Goal: Task Accomplishment & Management: Manage account settings

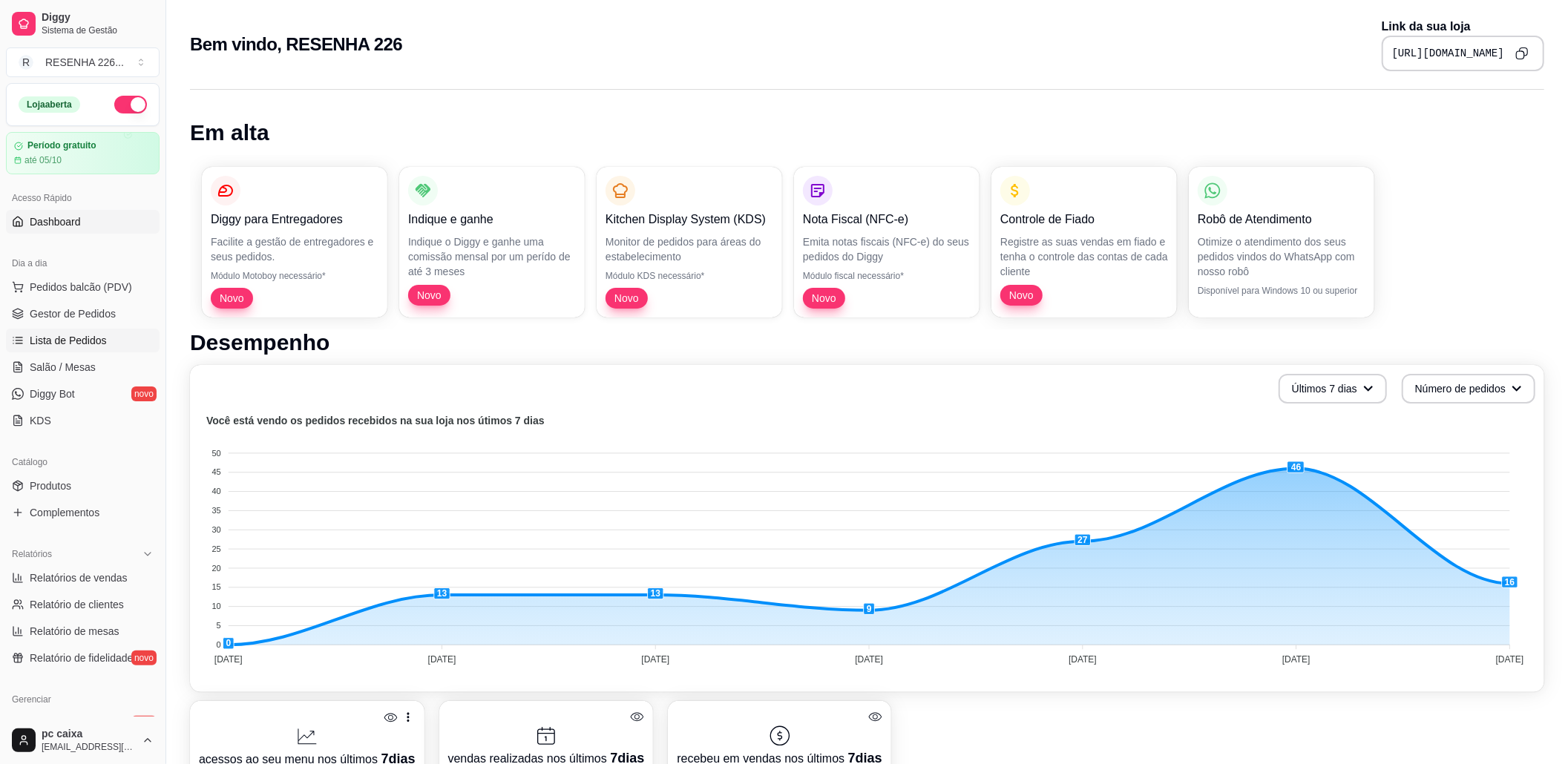
click at [68, 337] on span "Lista de Pedidos" at bounding box center [68, 340] width 77 height 15
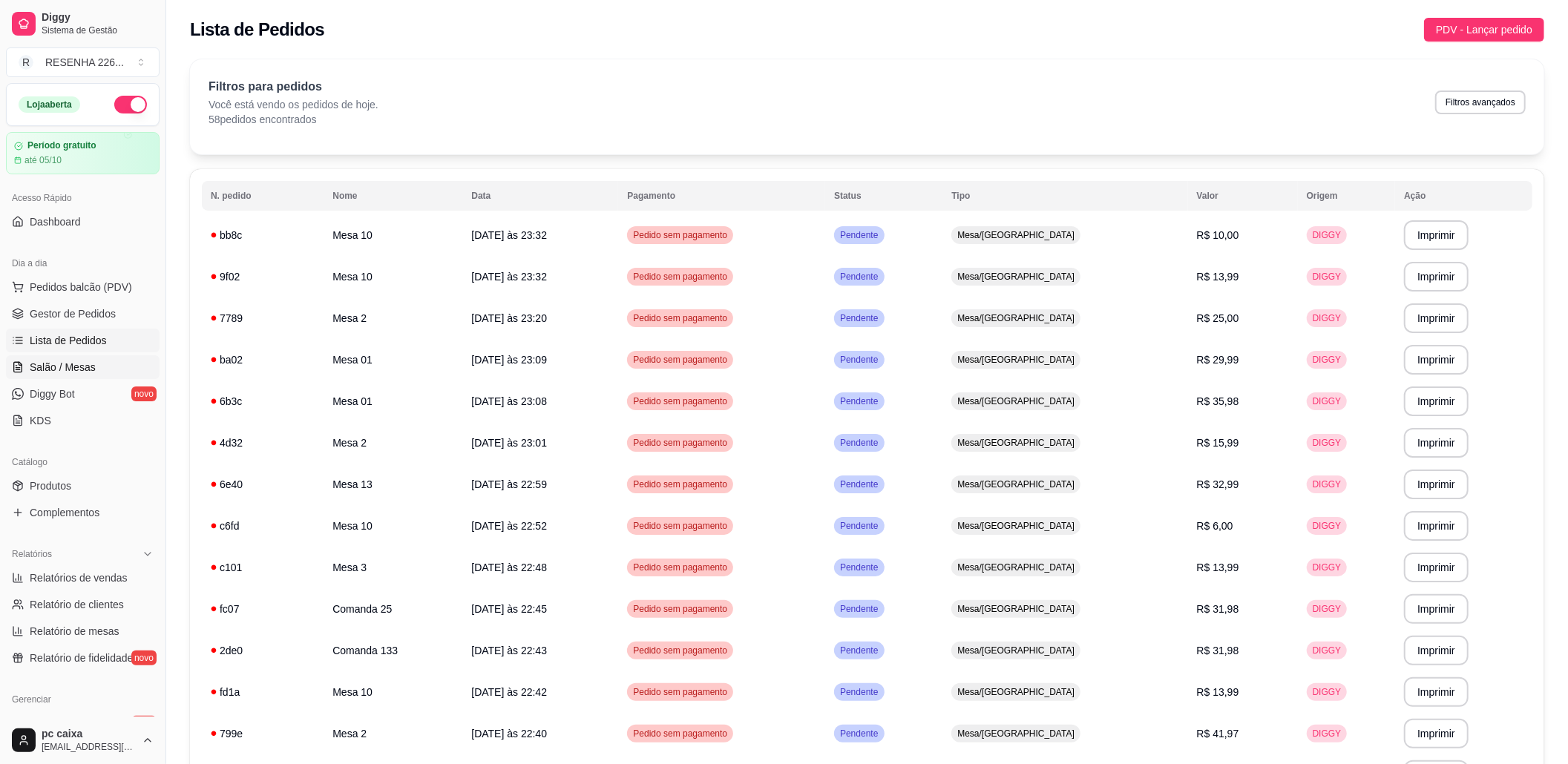
click at [87, 357] on link "Salão / Mesas" at bounding box center [83, 368] width 154 height 24
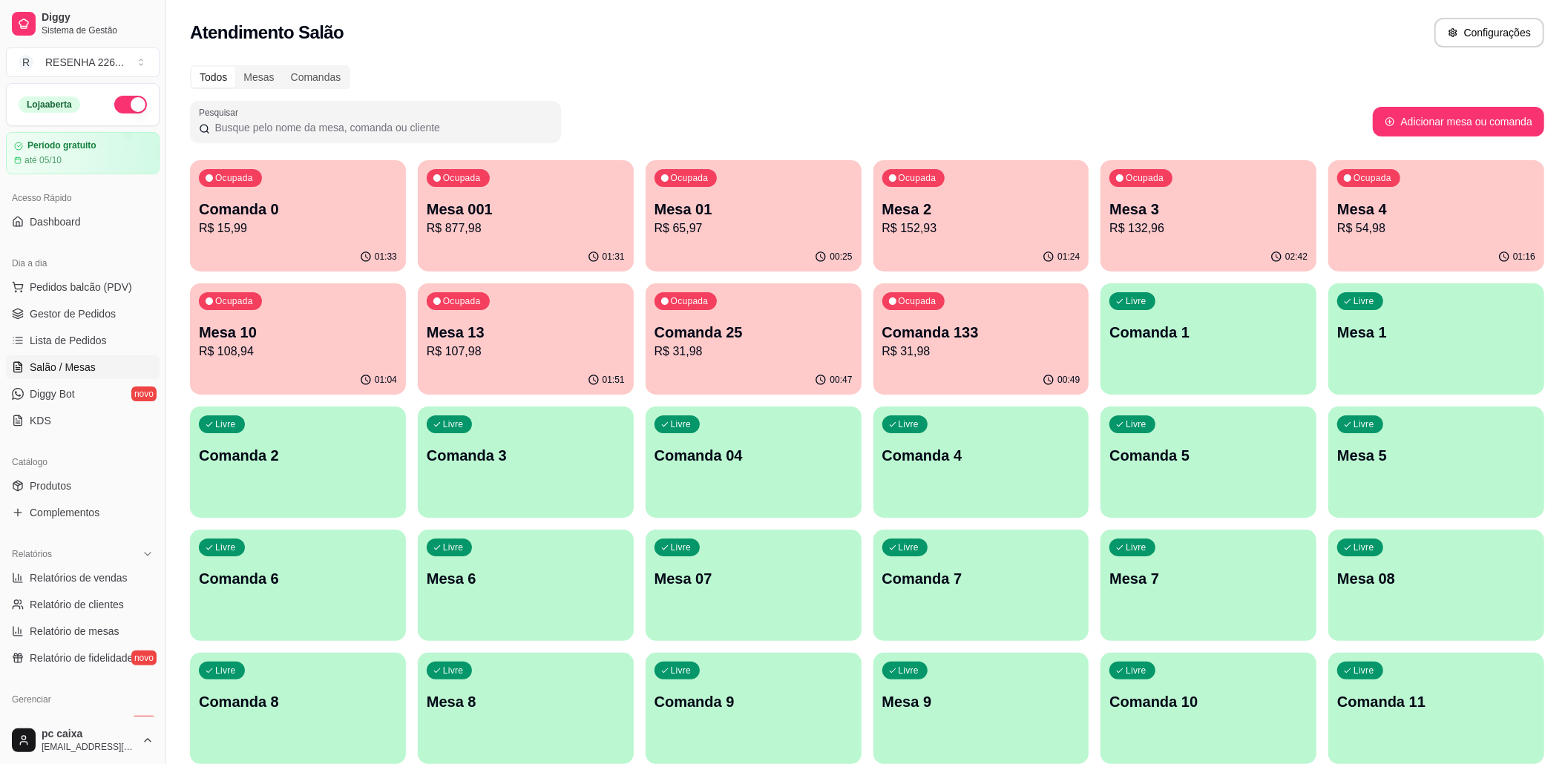
click at [488, 251] on div "01:31" at bounding box center [526, 257] width 216 height 29
click at [328, 211] on p "Comanda 0" at bounding box center [297, 209] width 198 height 21
click at [717, 343] on p "R$ 31,98" at bounding box center [753, 352] width 198 height 18
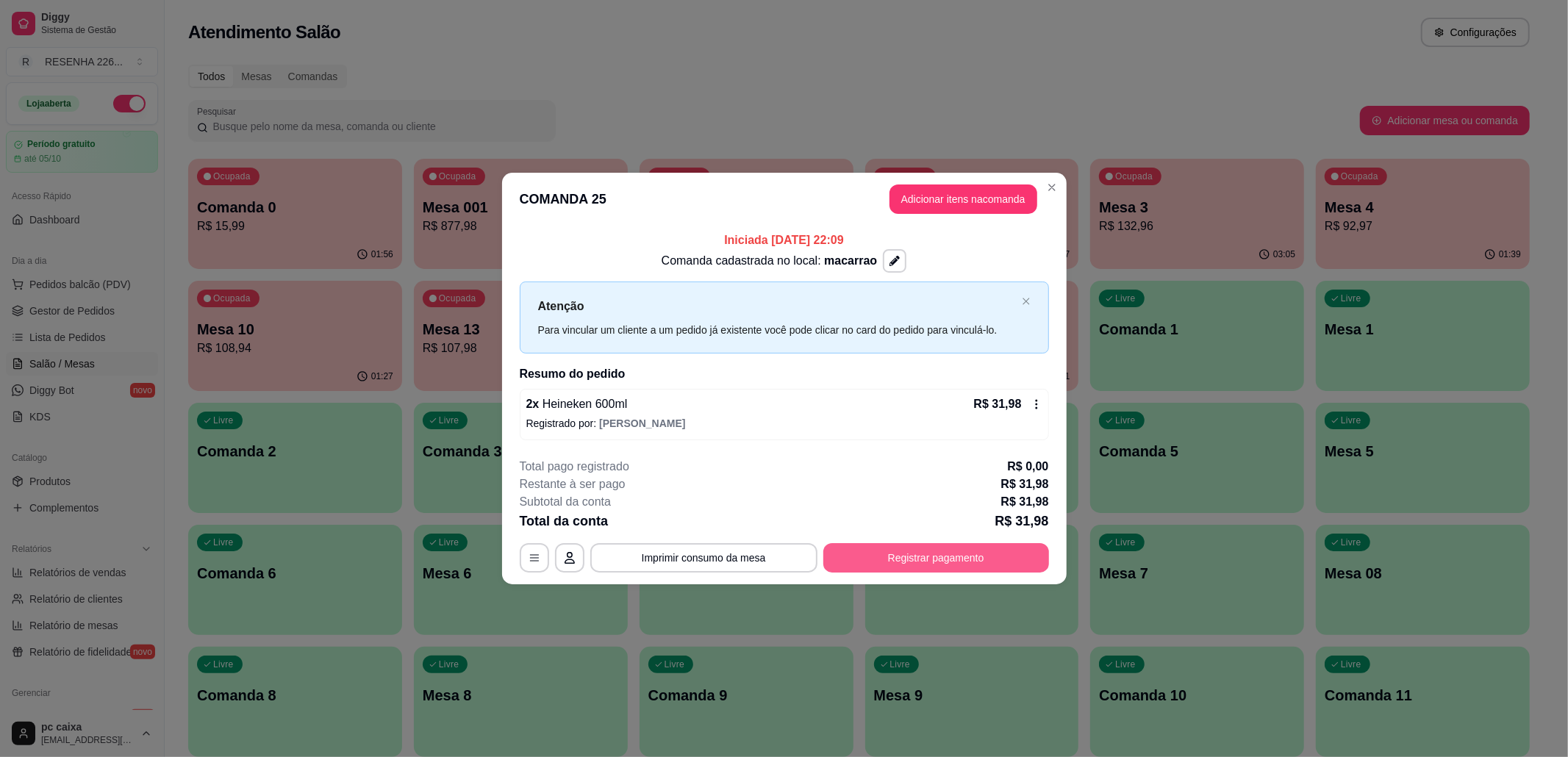
click at [901, 562] on button "Registrar pagamento" at bounding box center [936, 558] width 225 height 29
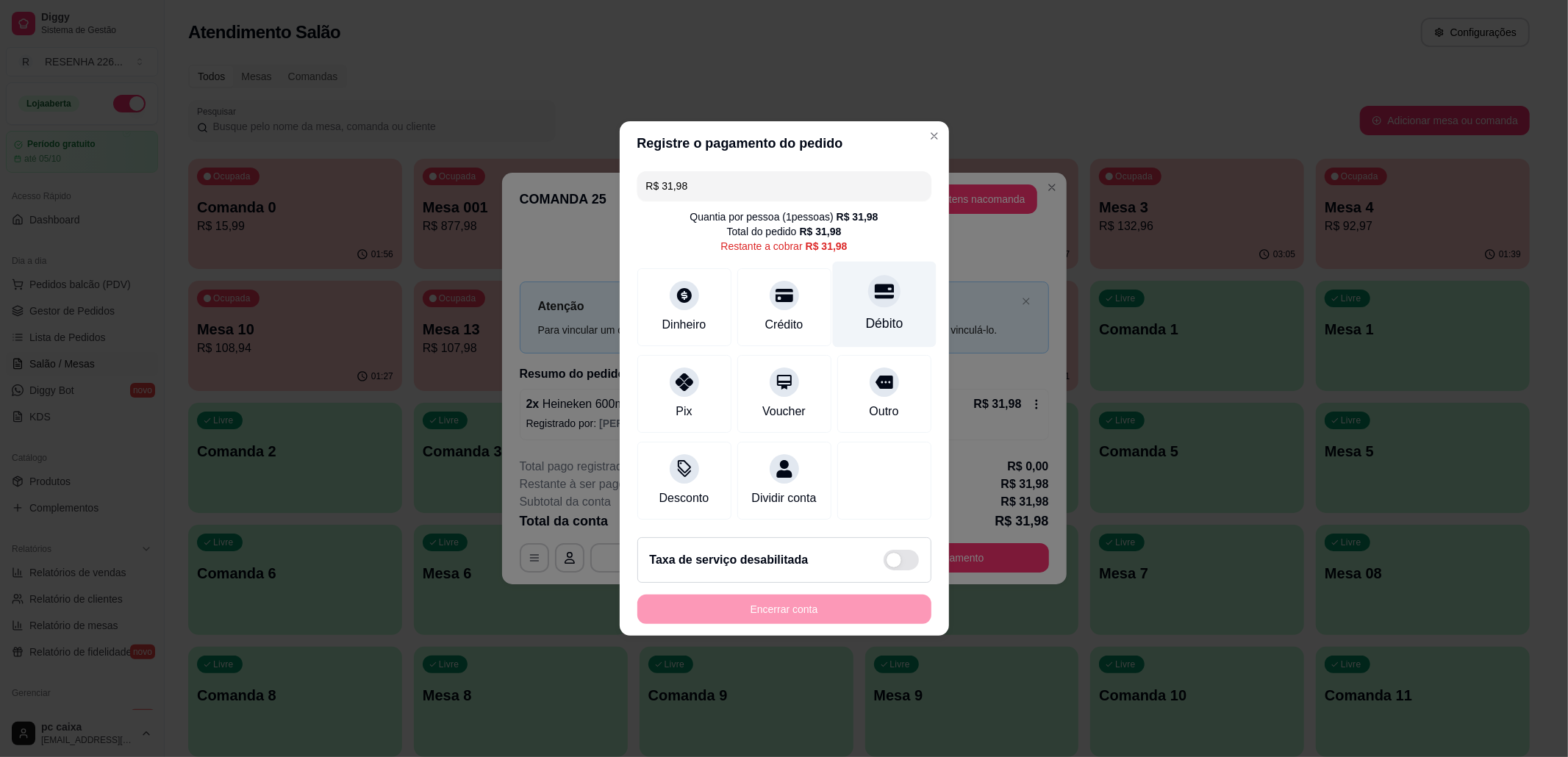
click at [847, 302] on div "Débito" at bounding box center [884, 305] width 104 height 86
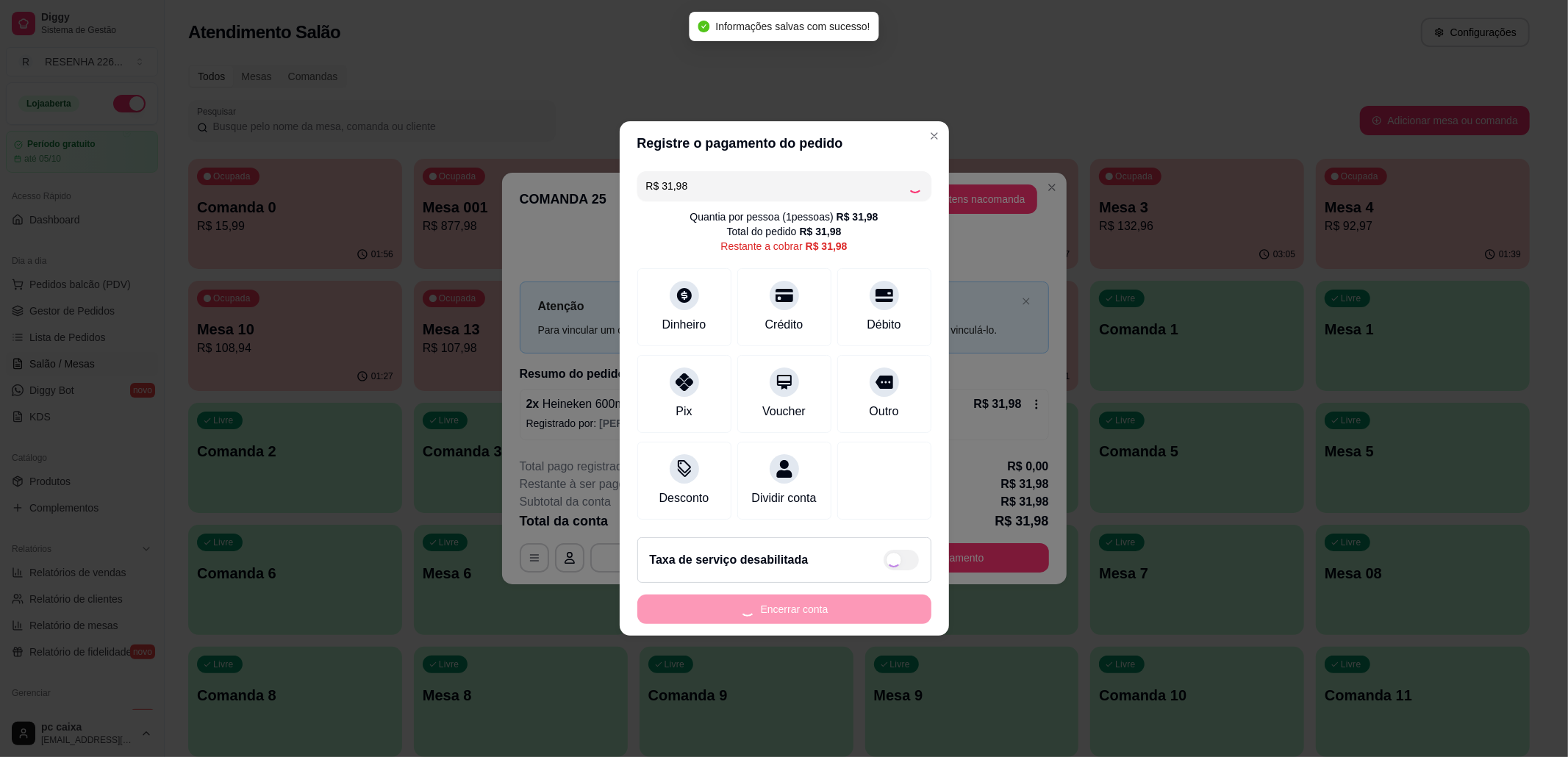
type input "R$ 0,00"
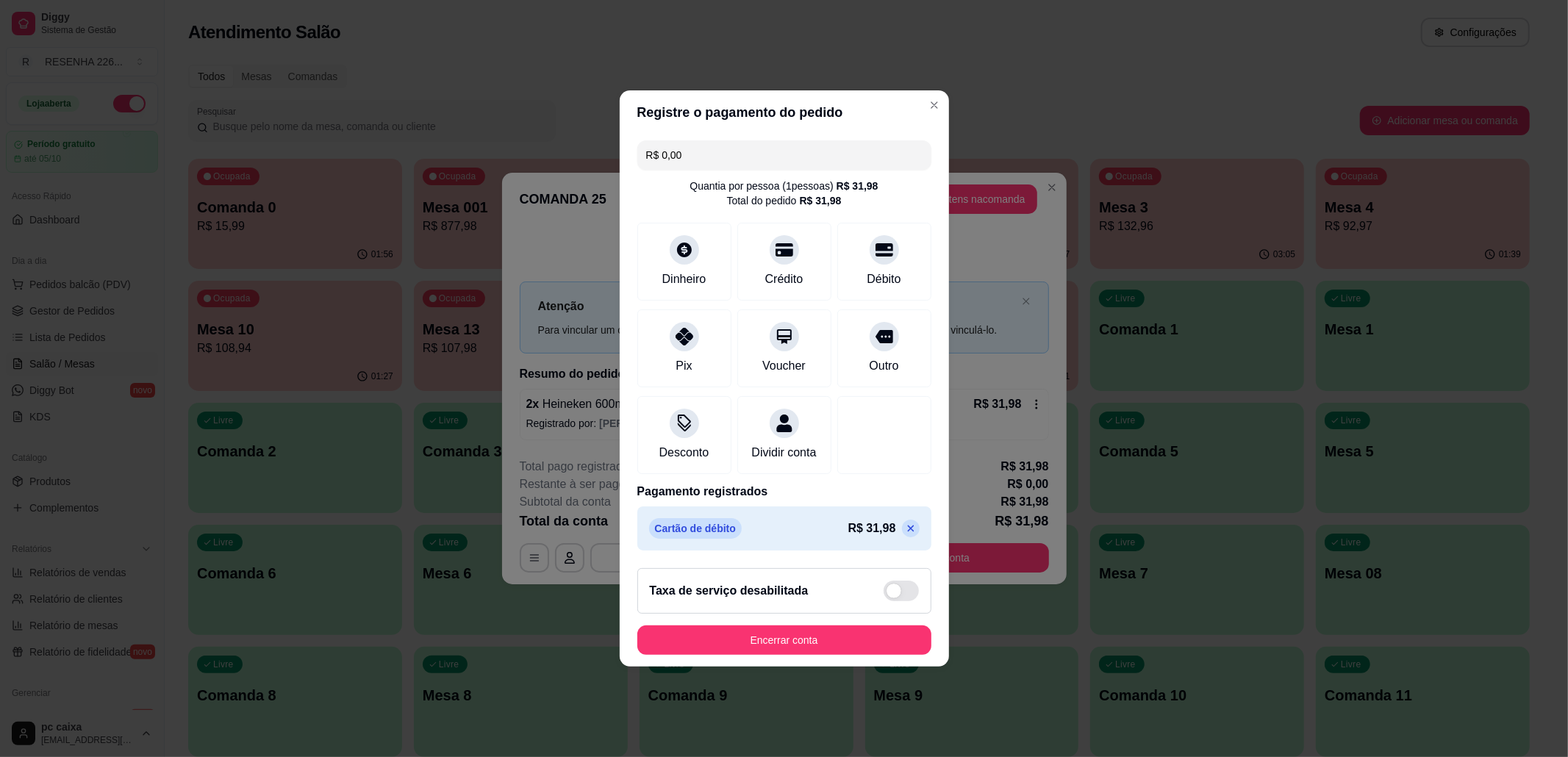
drag, startPoint x: 871, startPoint y: 264, endPoint x: 847, endPoint y: 297, distance: 40.8
click at [871, 271] on div "Débito" at bounding box center [883, 279] width 34 height 17
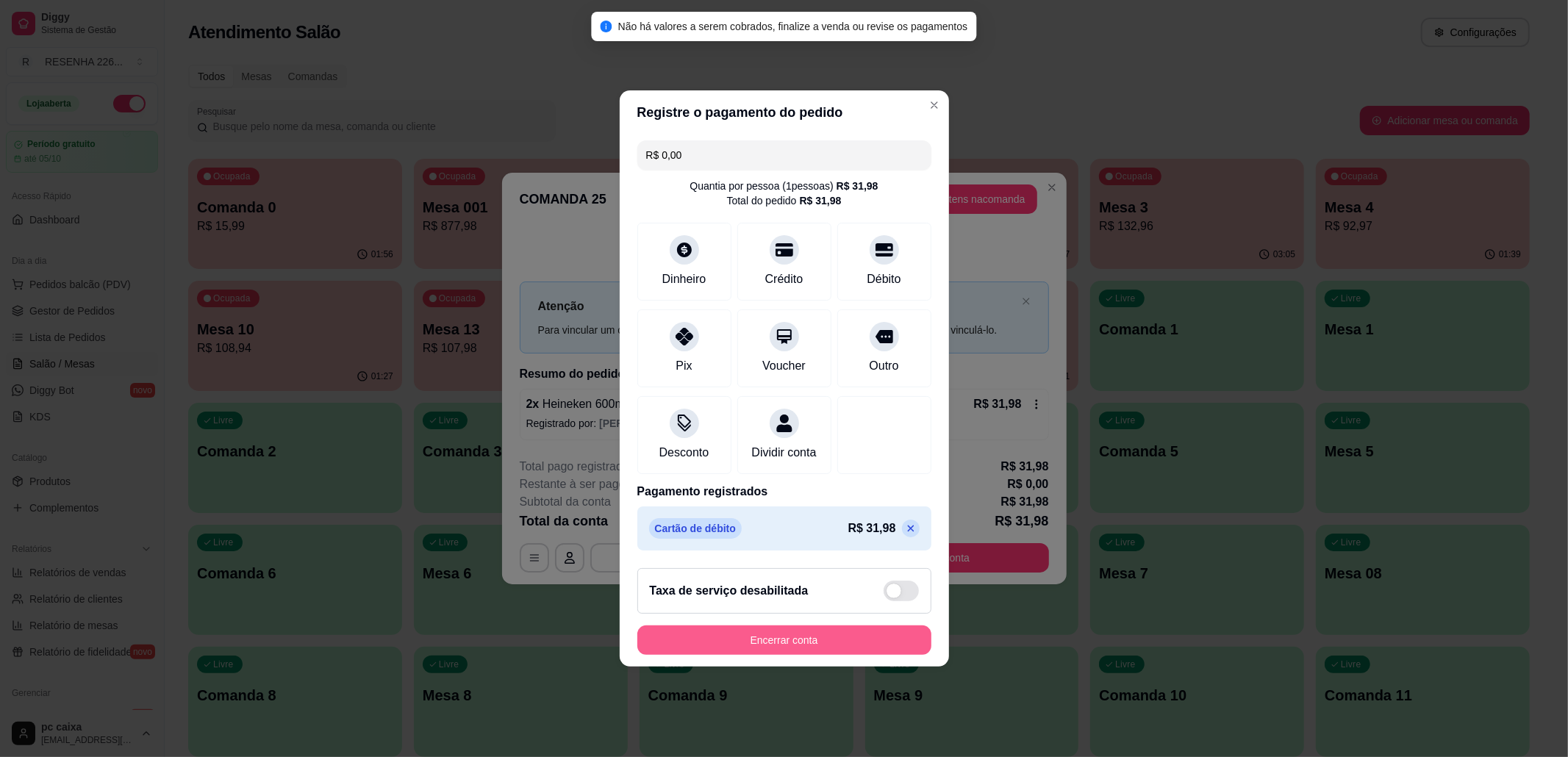
click at [791, 655] on button "Encerrar conta" at bounding box center [784, 640] width 294 height 29
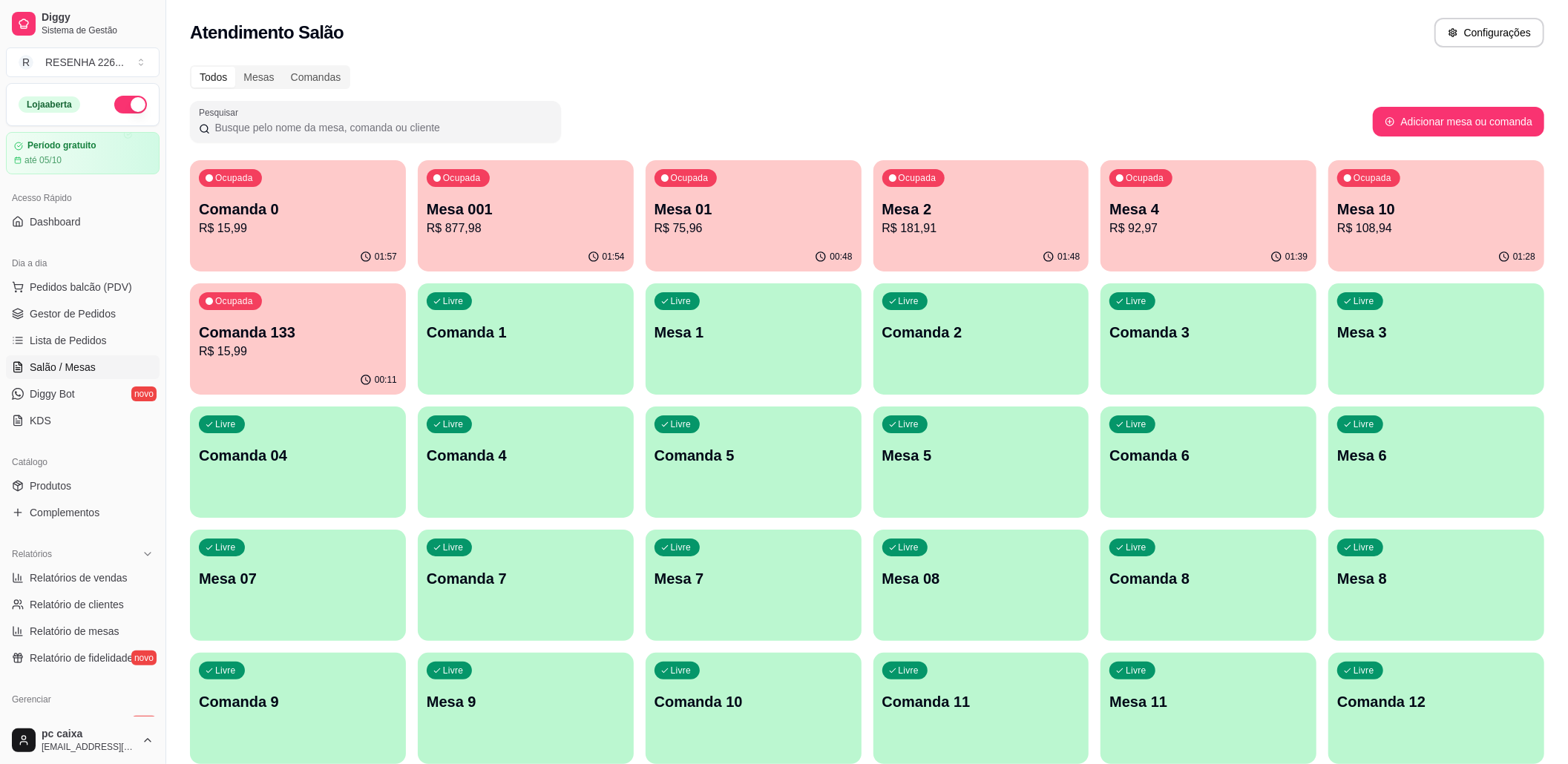
click at [533, 209] on p "Mesa 001" at bounding box center [526, 209] width 198 height 21
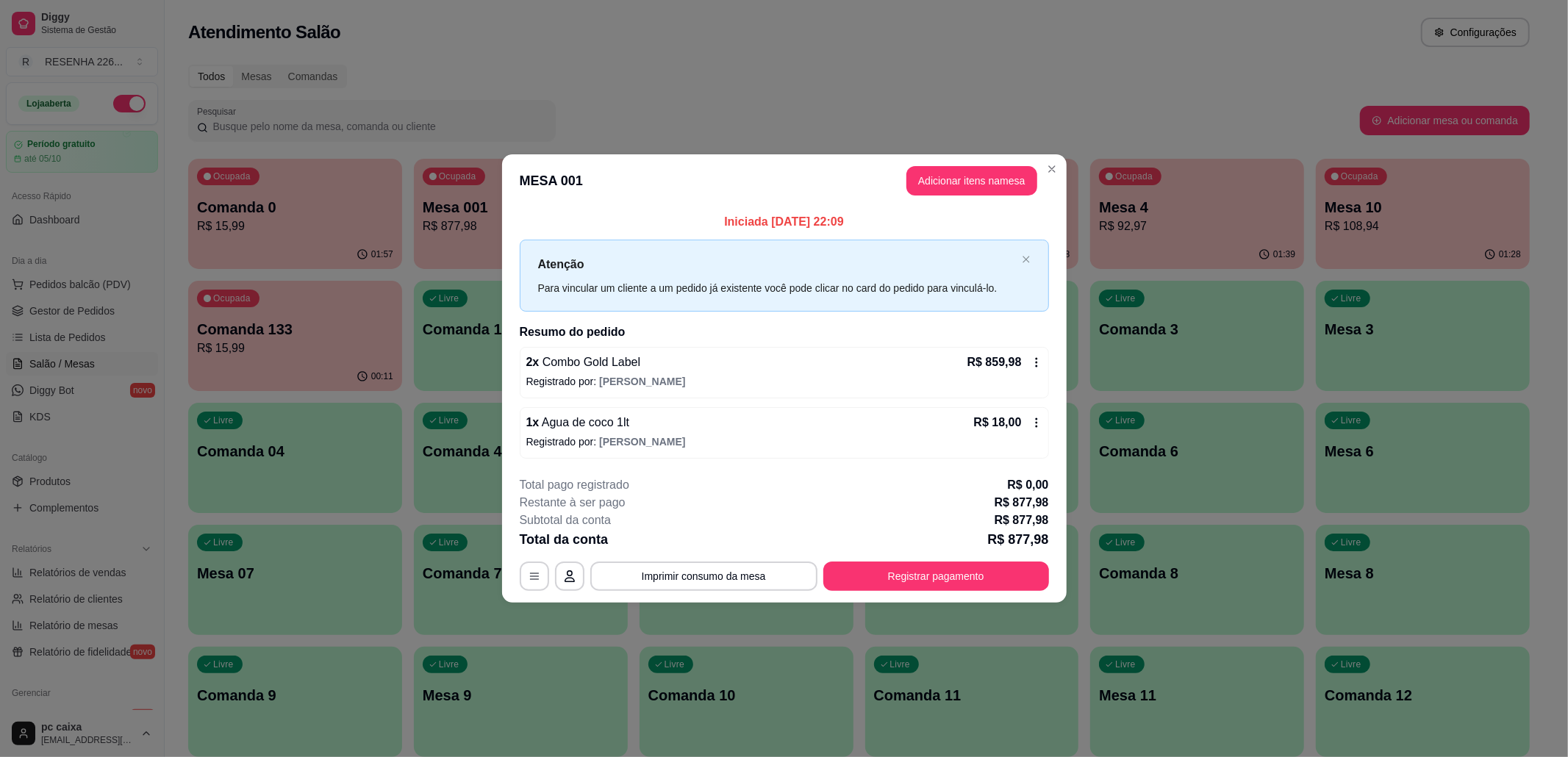
click at [941, 372] on div "2 x Combo Gold Label R$ 859,98 Registrado por: amanda" at bounding box center [784, 372] width 529 height 52
click at [997, 175] on button "Adicionar itens na mesa" at bounding box center [971, 180] width 131 height 29
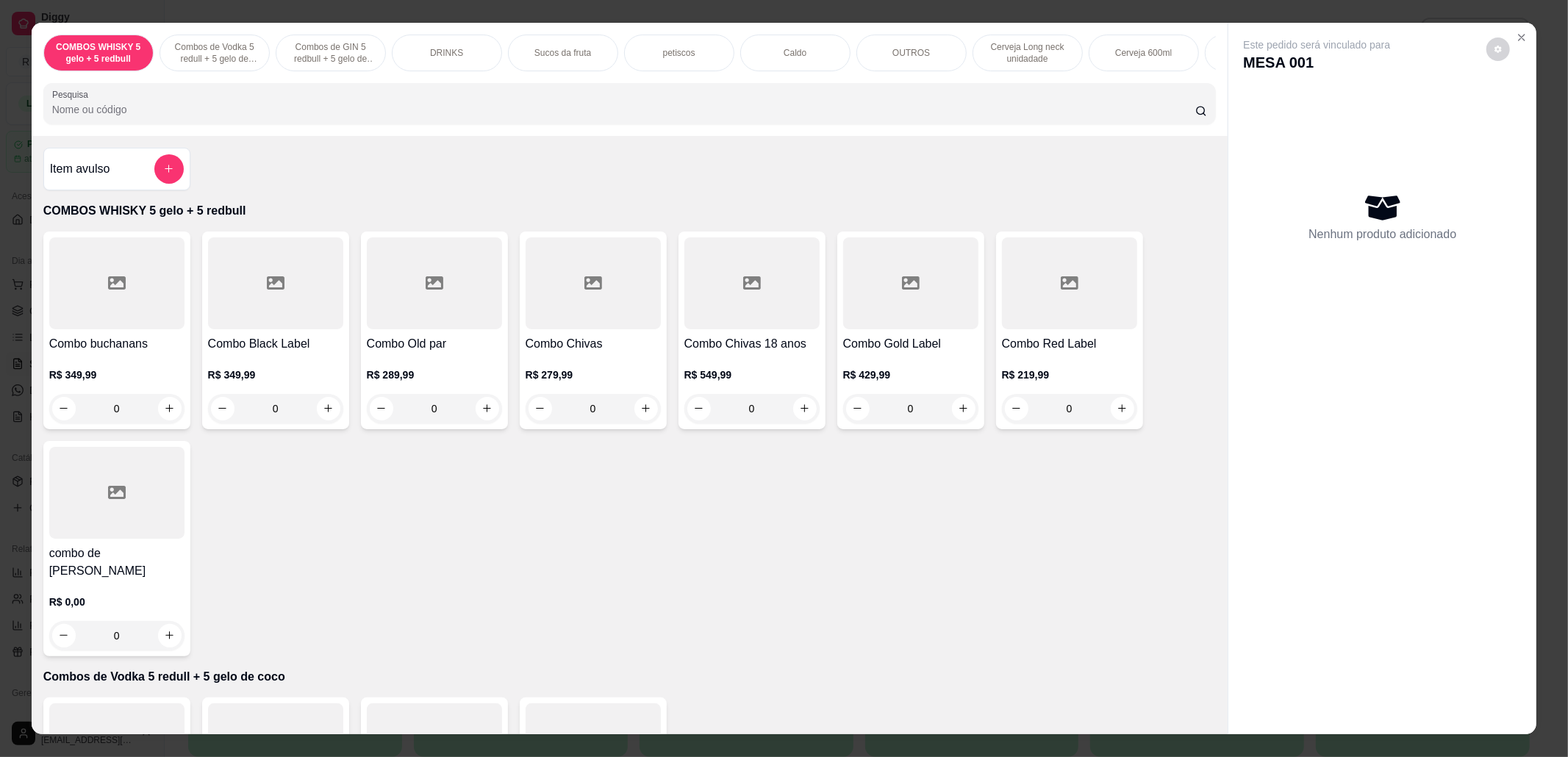
click at [504, 117] on input "Pesquisa" at bounding box center [624, 110] width 1143 height 15
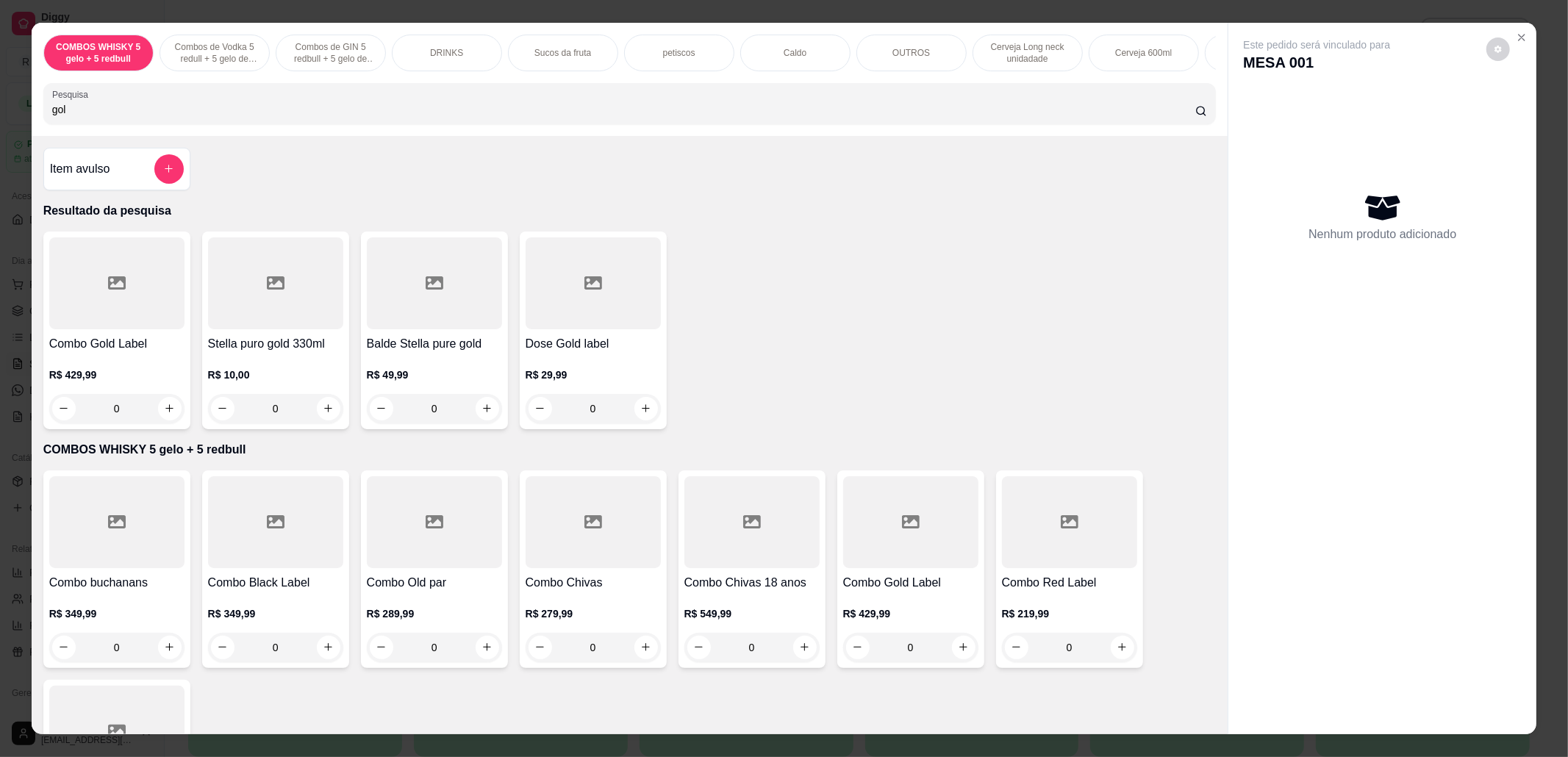
type input "gol"
click at [926, 363] on div "Combo Gold Label R$ 429,99 0 Stella puro gold 330ml R$ 10,00 0 Balde Stella pur…" at bounding box center [630, 330] width 1173 height 198
click at [1516, 32] on icon "Close" at bounding box center [1521, 37] width 12 height 12
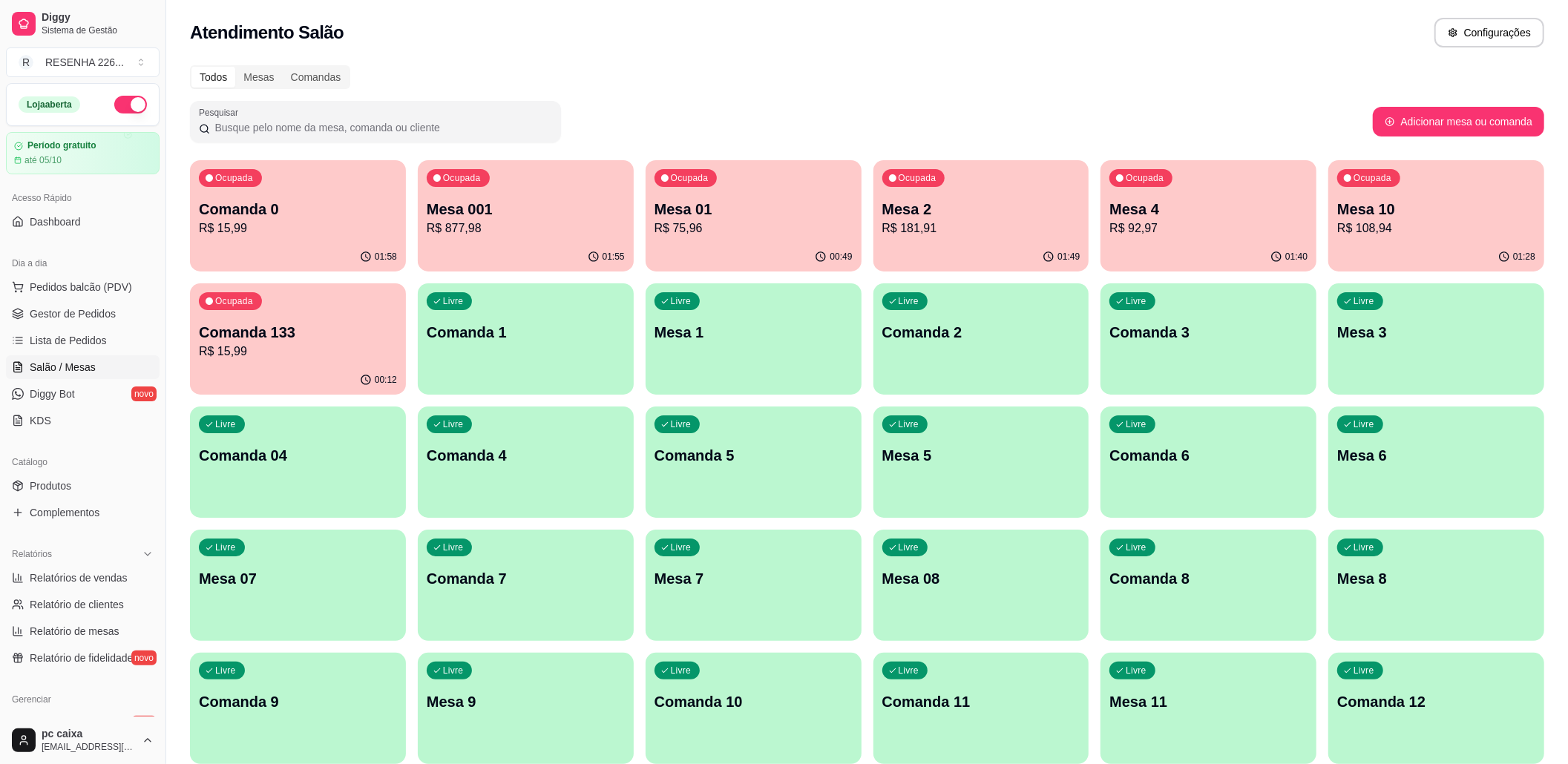
click at [519, 200] on p "Mesa 001" at bounding box center [526, 209] width 198 height 21
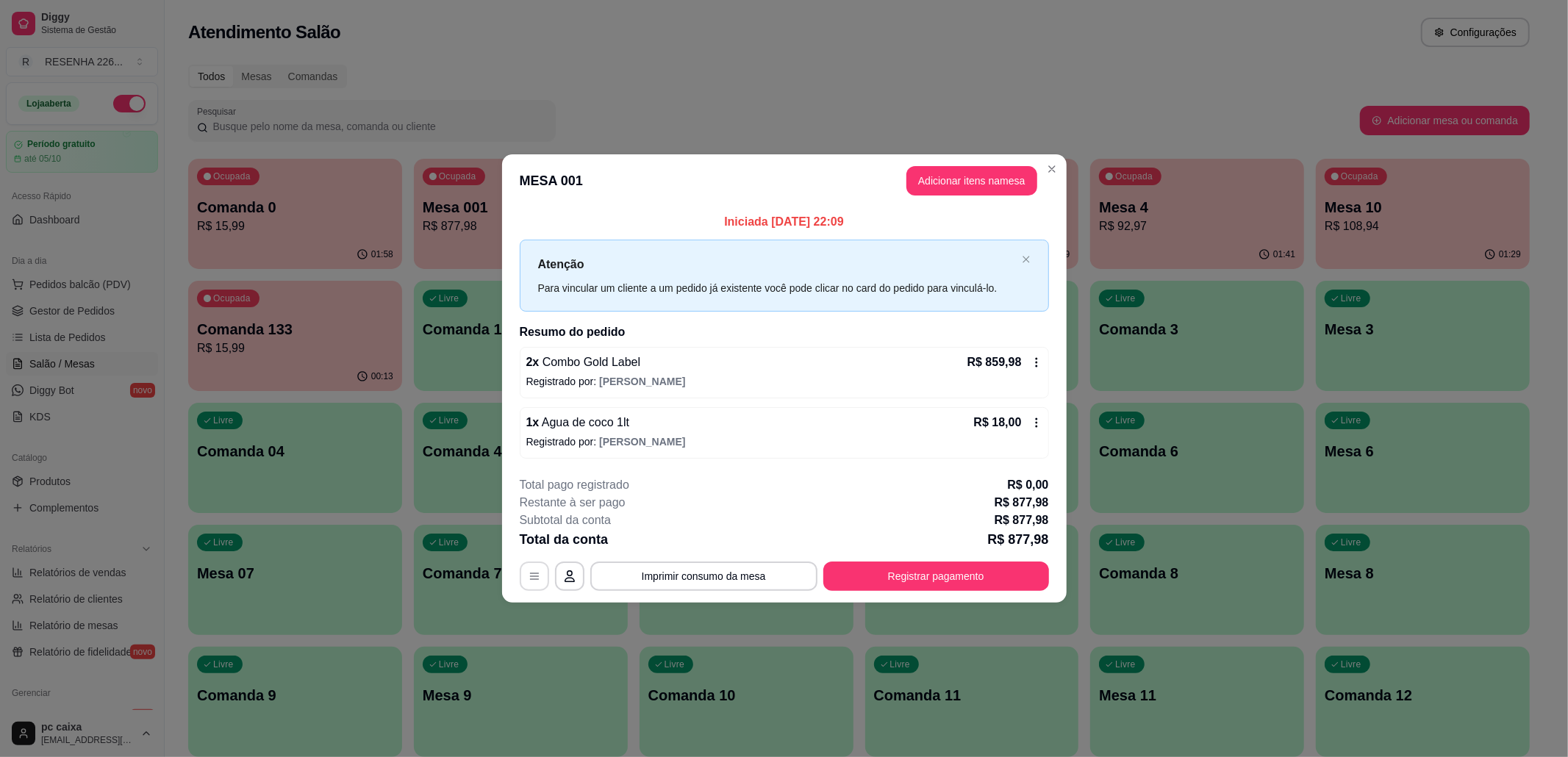
click at [536, 581] on icon "button" at bounding box center [534, 576] width 12 height 12
